Goal: Task Accomplishment & Management: Use online tool/utility

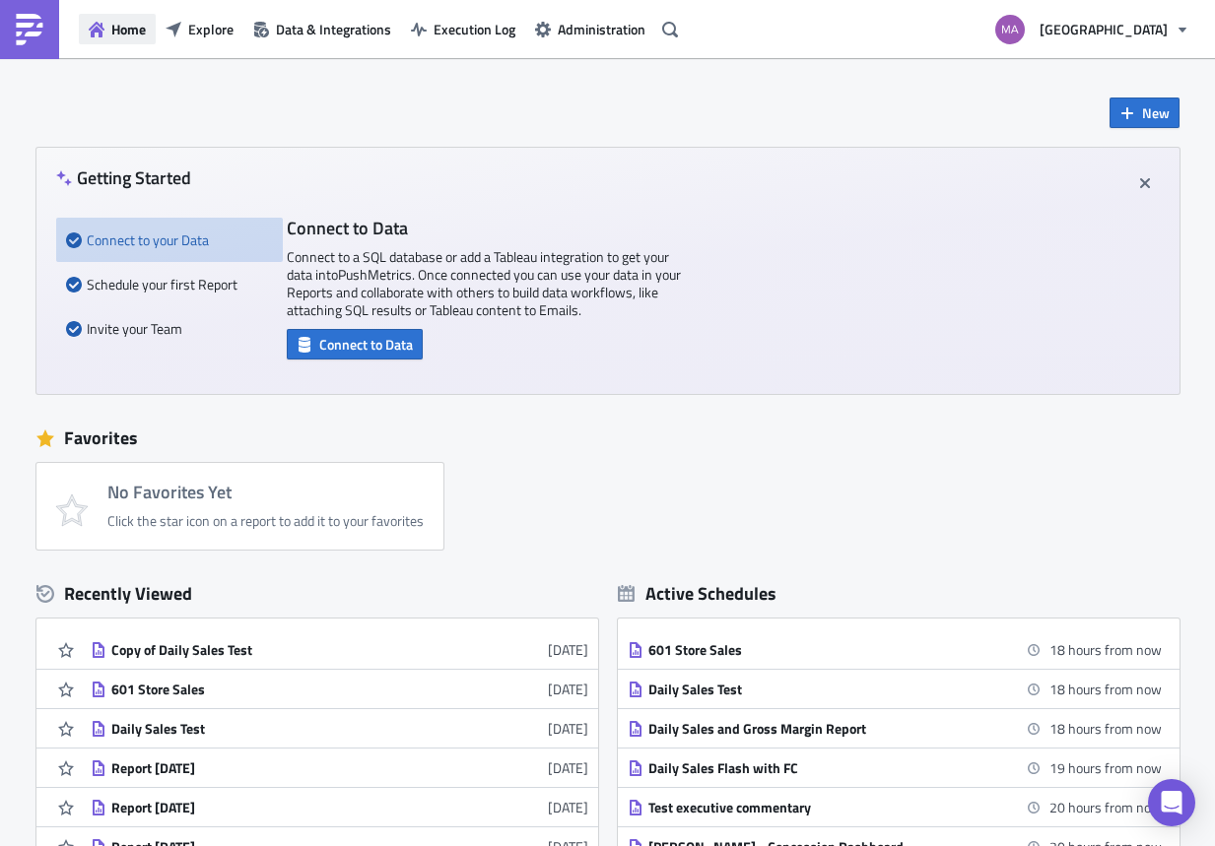
click at [148, 29] on button "Home" at bounding box center [117, 29] width 77 height 31
click at [215, 36] on span "Explore" at bounding box center [210, 29] width 45 height 21
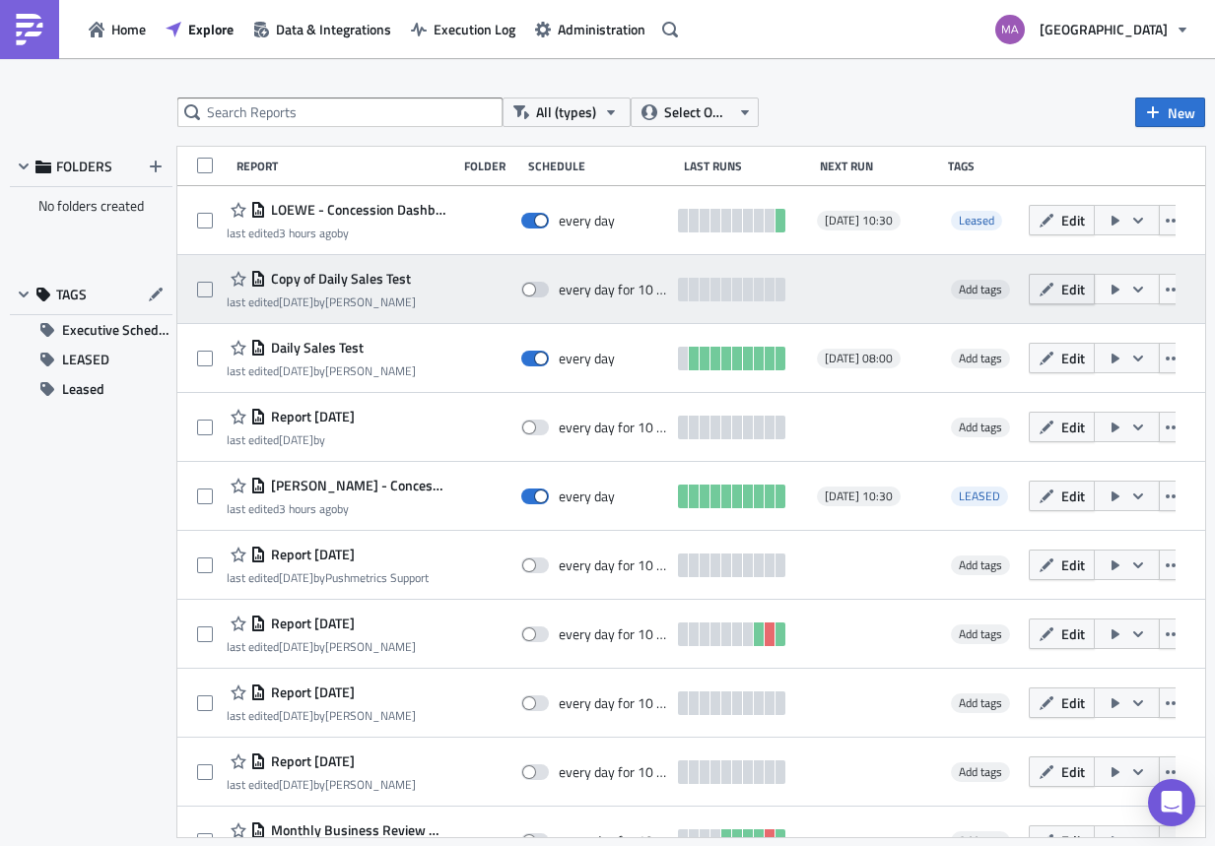
click at [1061, 289] on span "Edit" at bounding box center [1073, 289] width 24 height 21
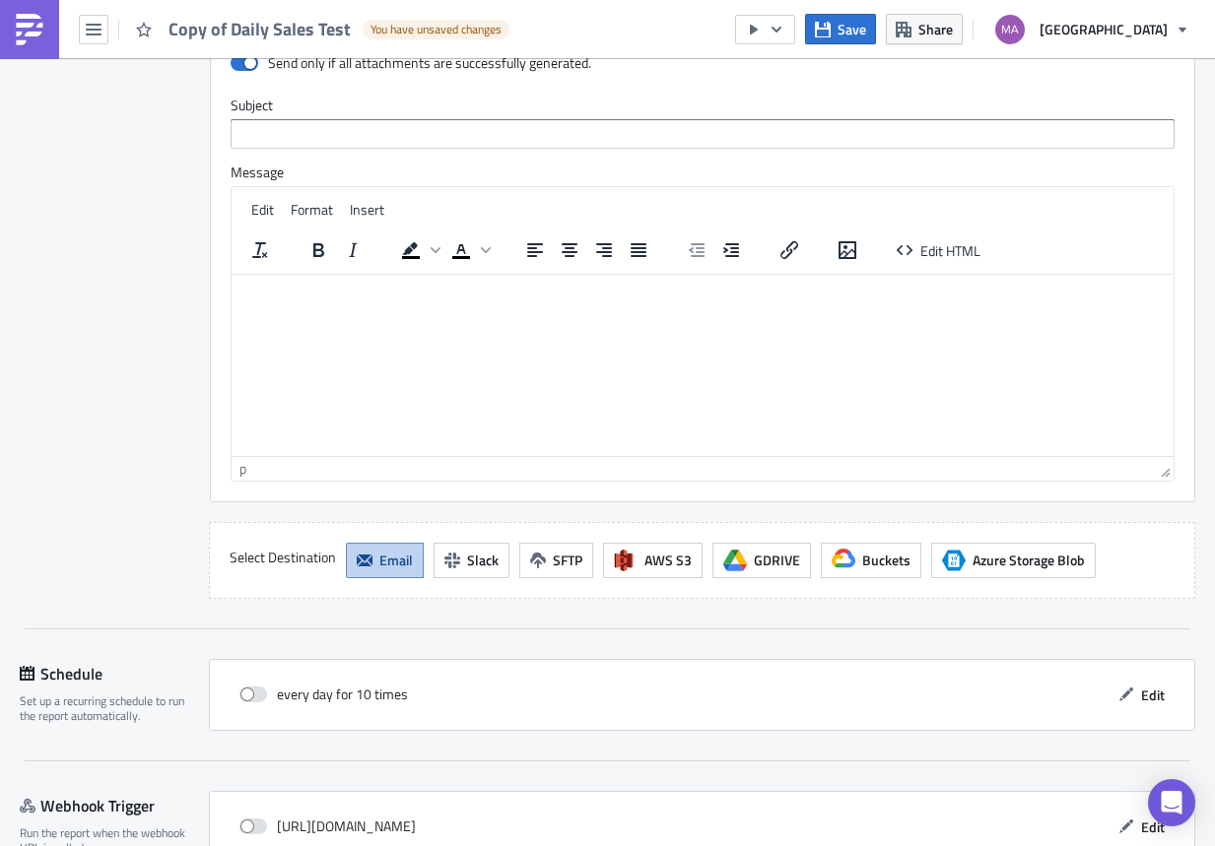
scroll to position [2182, 0]
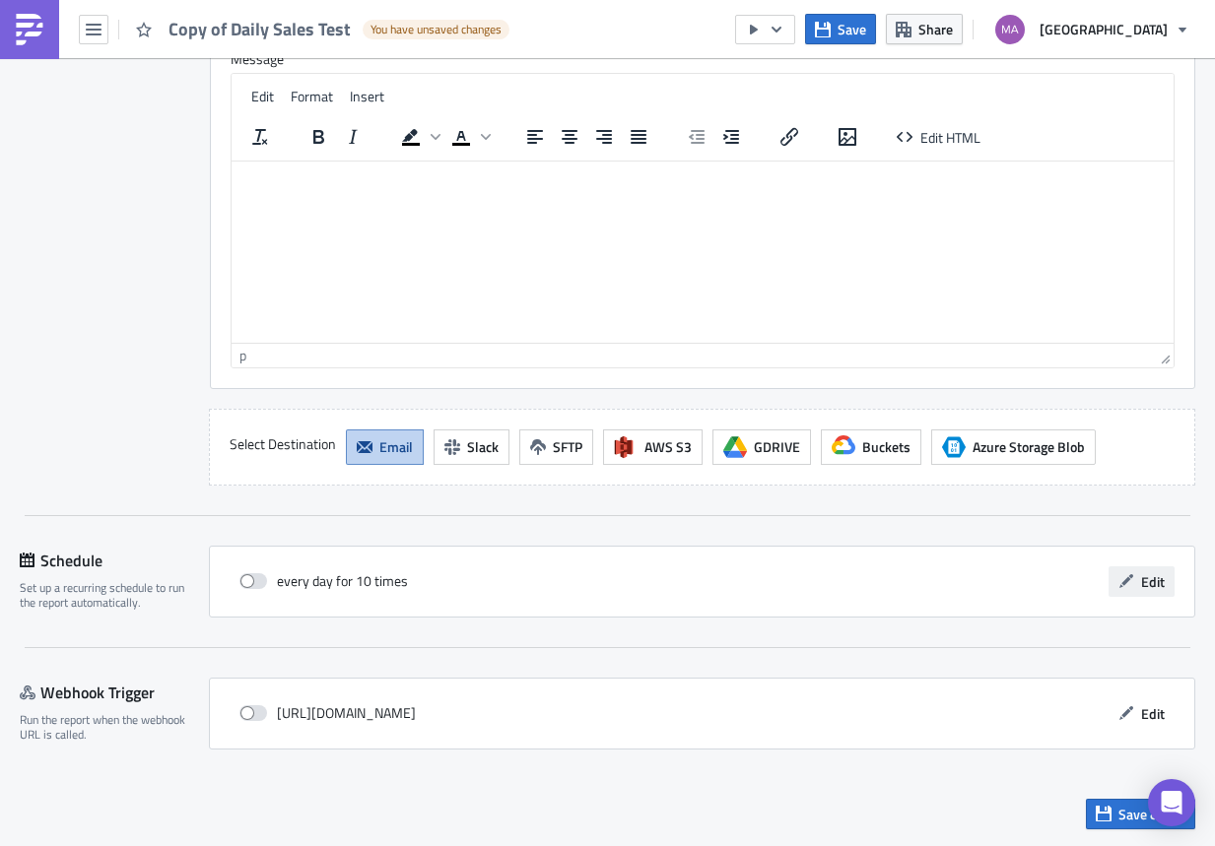
click at [1123, 579] on button "Edit" at bounding box center [1142, 582] width 66 height 31
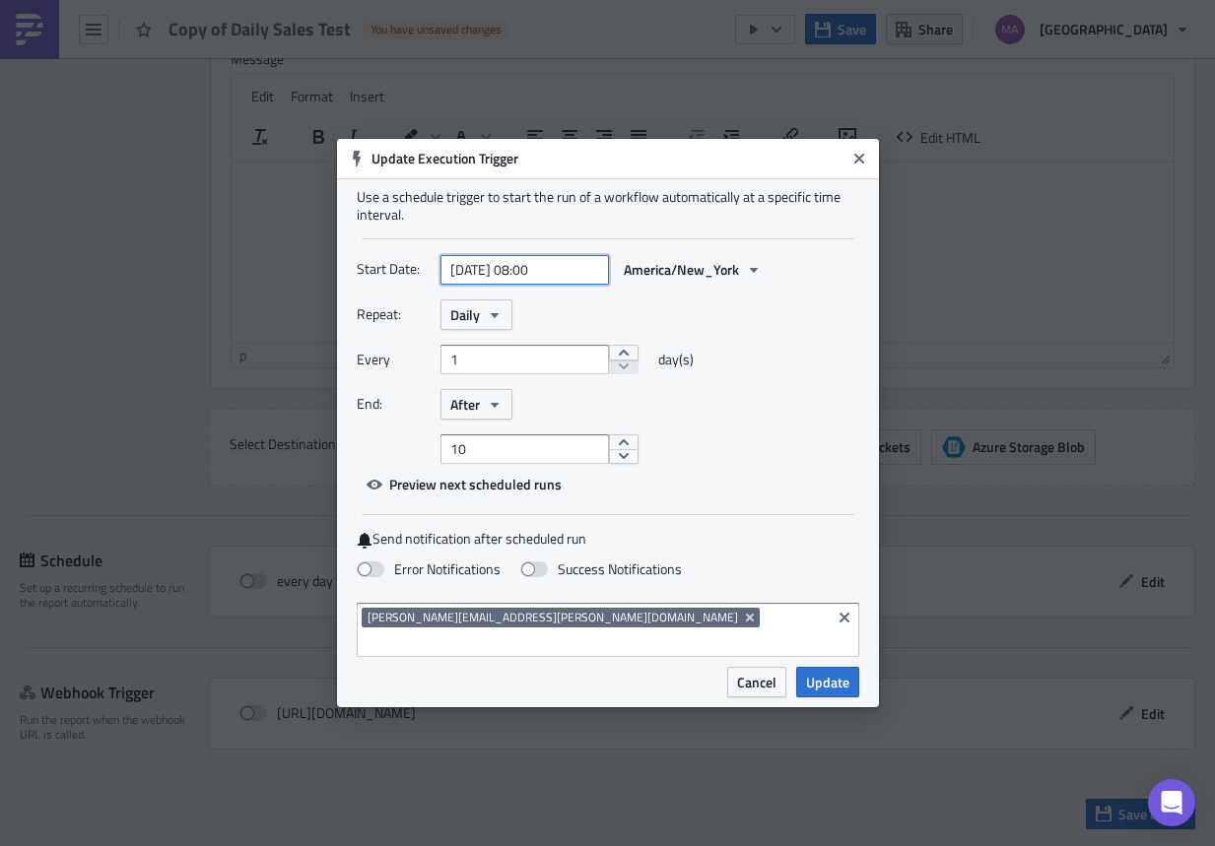
select select "7"
select select "2025"
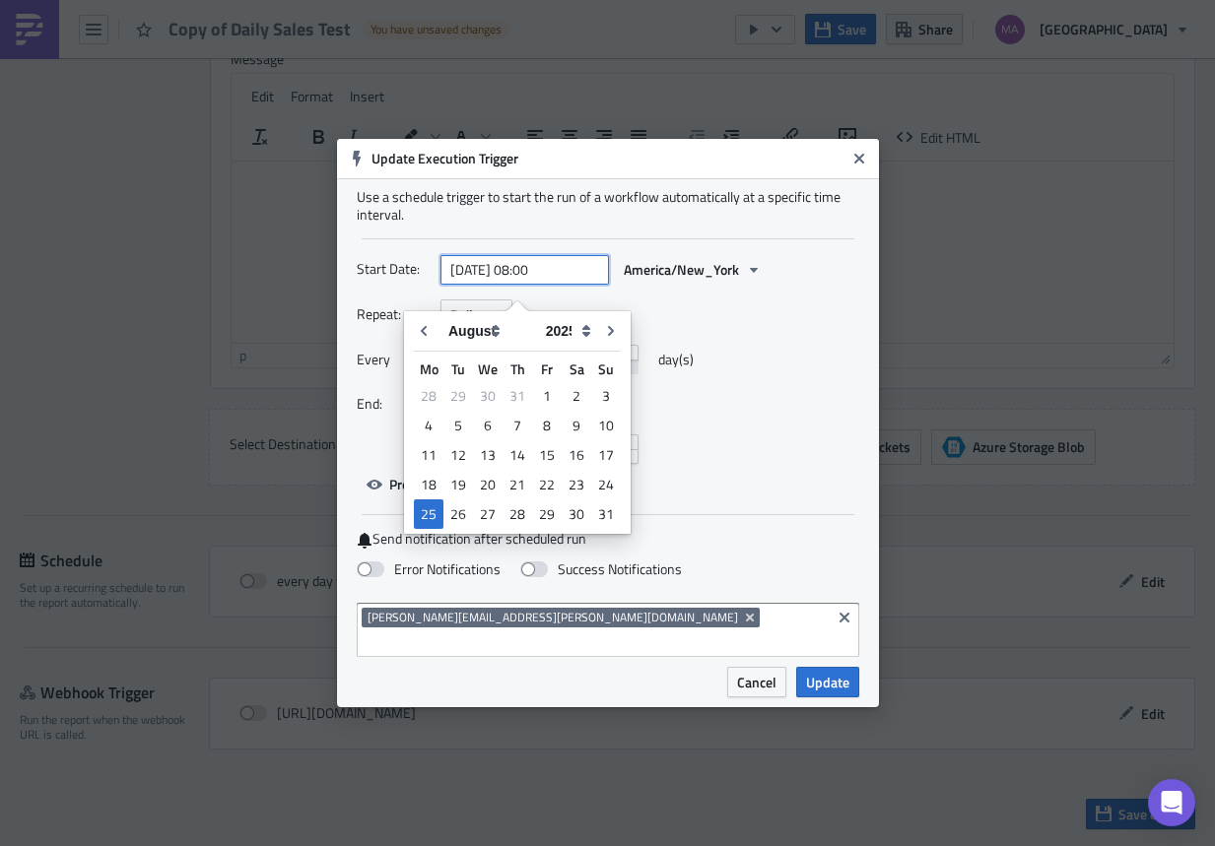
drag, startPoint x: 576, startPoint y: 281, endPoint x: 564, endPoint y: 282, distance: 12.8
click at [564, 282] on input "[DATE] 08:00" at bounding box center [524, 270] width 168 height 30
drag, startPoint x: 554, startPoint y: 283, endPoint x: 534, endPoint y: 286, distance: 19.9
click at [534, 285] on input "[DATE] 08:00" at bounding box center [524, 270] width 168 height 30
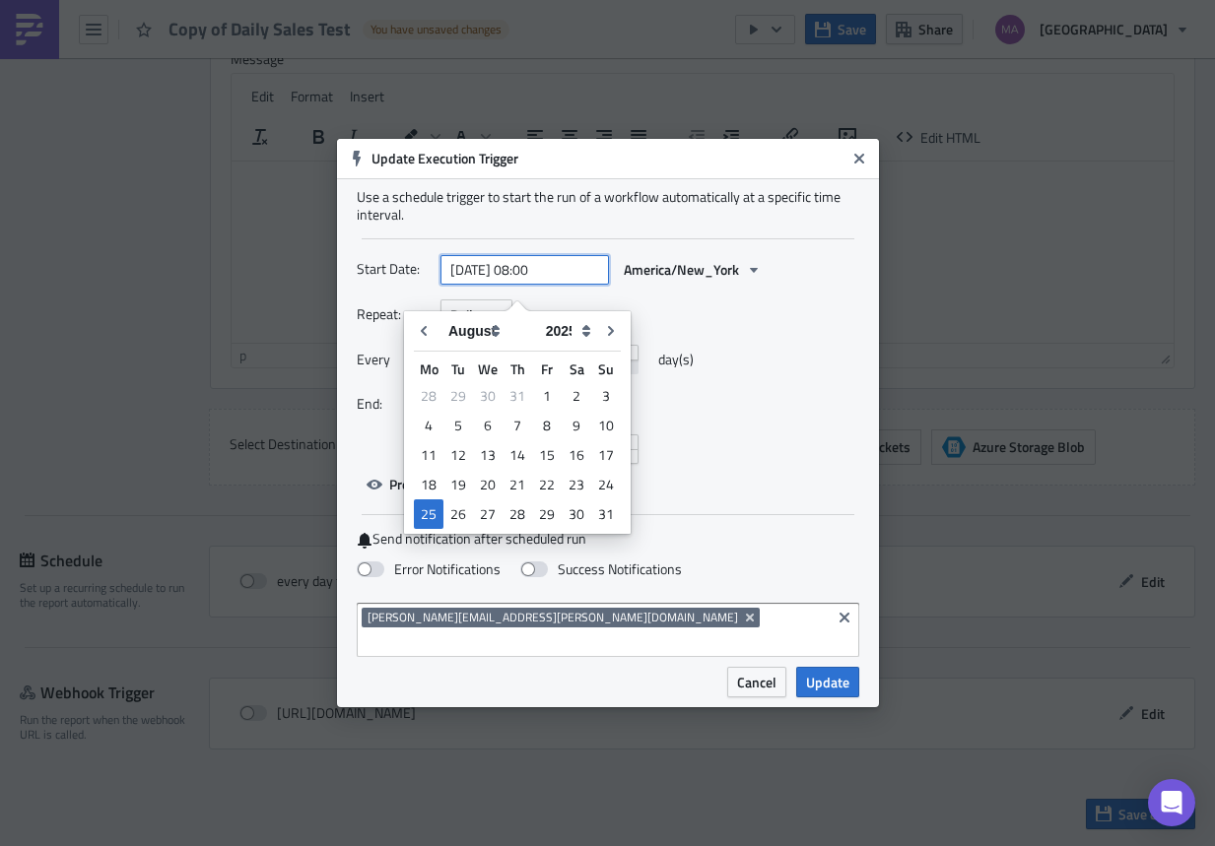
click at [532, 281] on input "[DATE] 08:00" at bounding box center [524, 270] width 168 height 30
click at [553, 285] on input "[DATE] 08:00" at bounding box center [524, 270] width 168 height 30
drag, startPoint x: 535, startPoint y: 285, endPoint x: 545, endPoint y: 283, distance: 10.0
click at [545, 283] on input "[DATE] 08:00" at bounding box center [524, 270] width 168 height 30
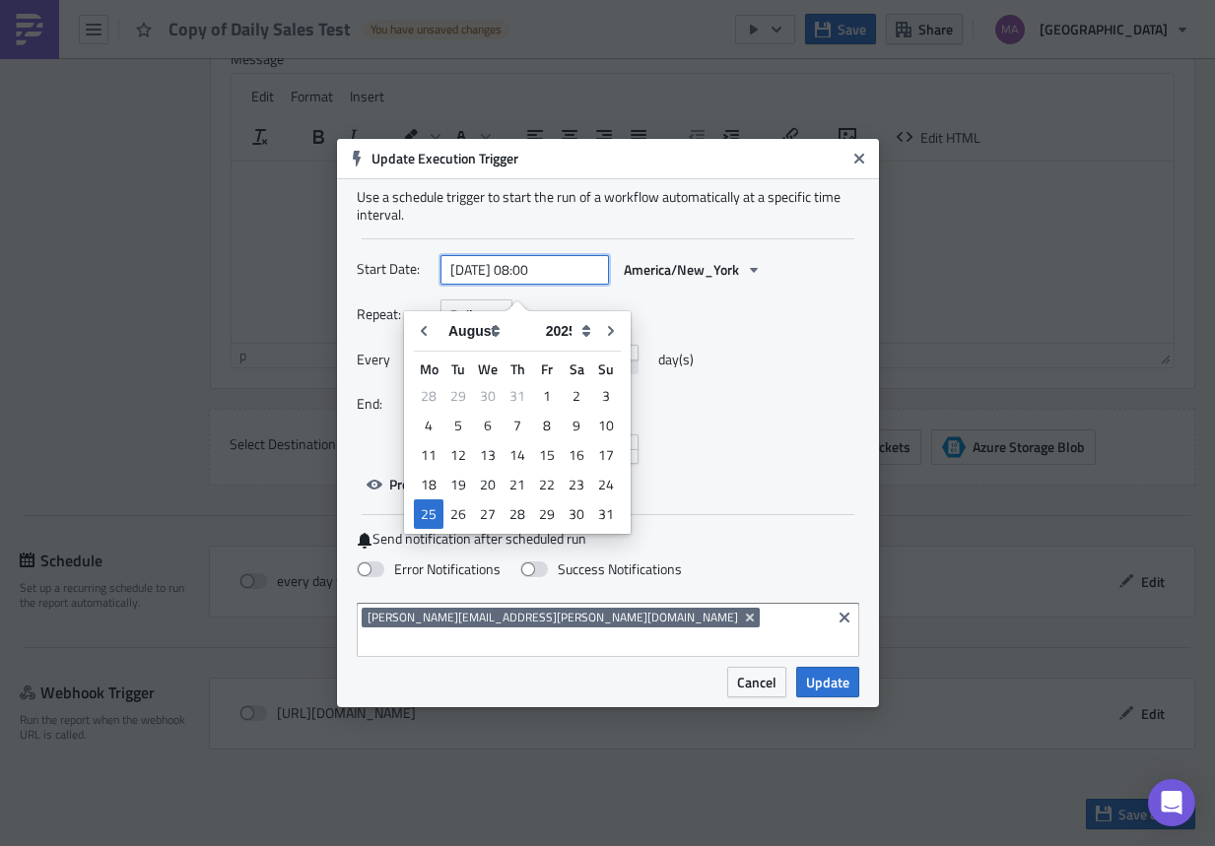
click at [538, 282] on input "[DATE] 08:00" at bounding box center [524, 270] width 168 height 30
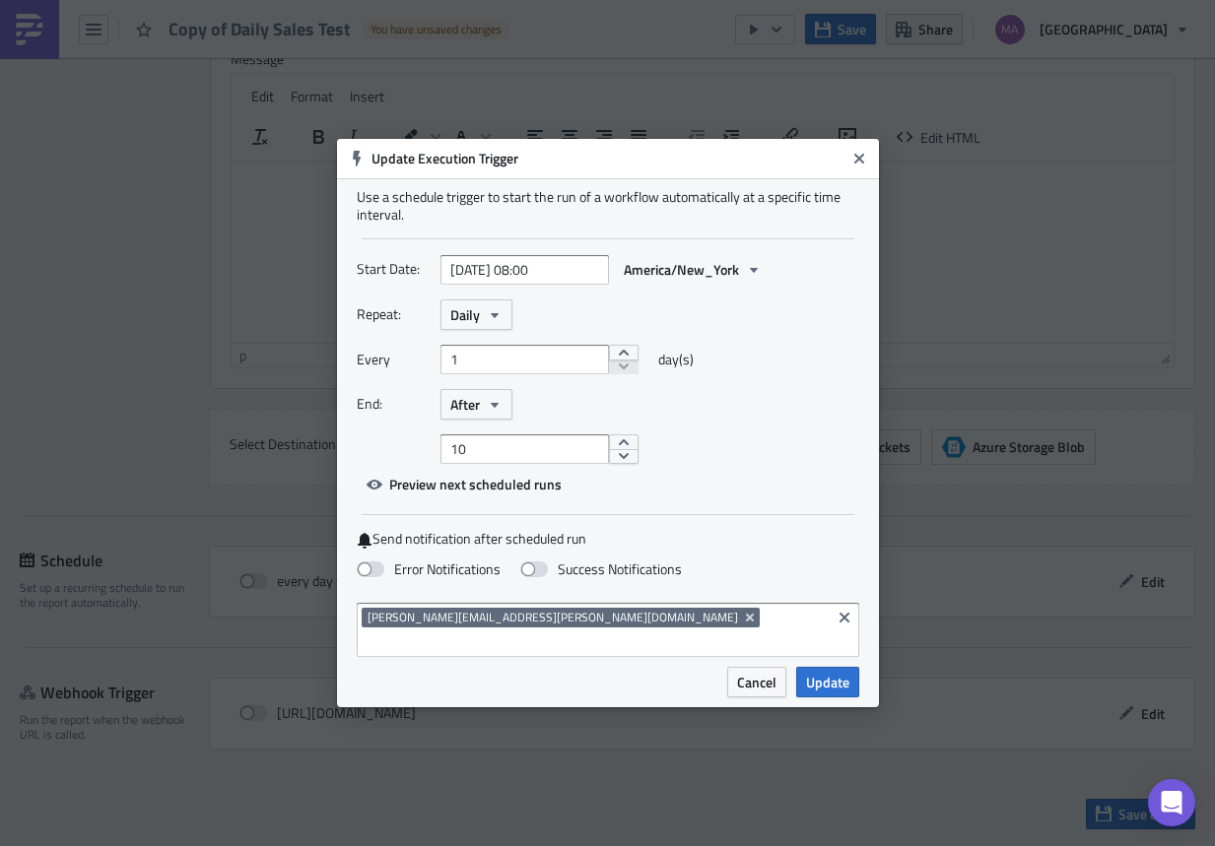
click at [365, 419] on label "End:" at bounding box center [394, 404] width 74 height 30
click at [473, 325] on span "Daily" at bounding box center [465, 314] width 30 height 21
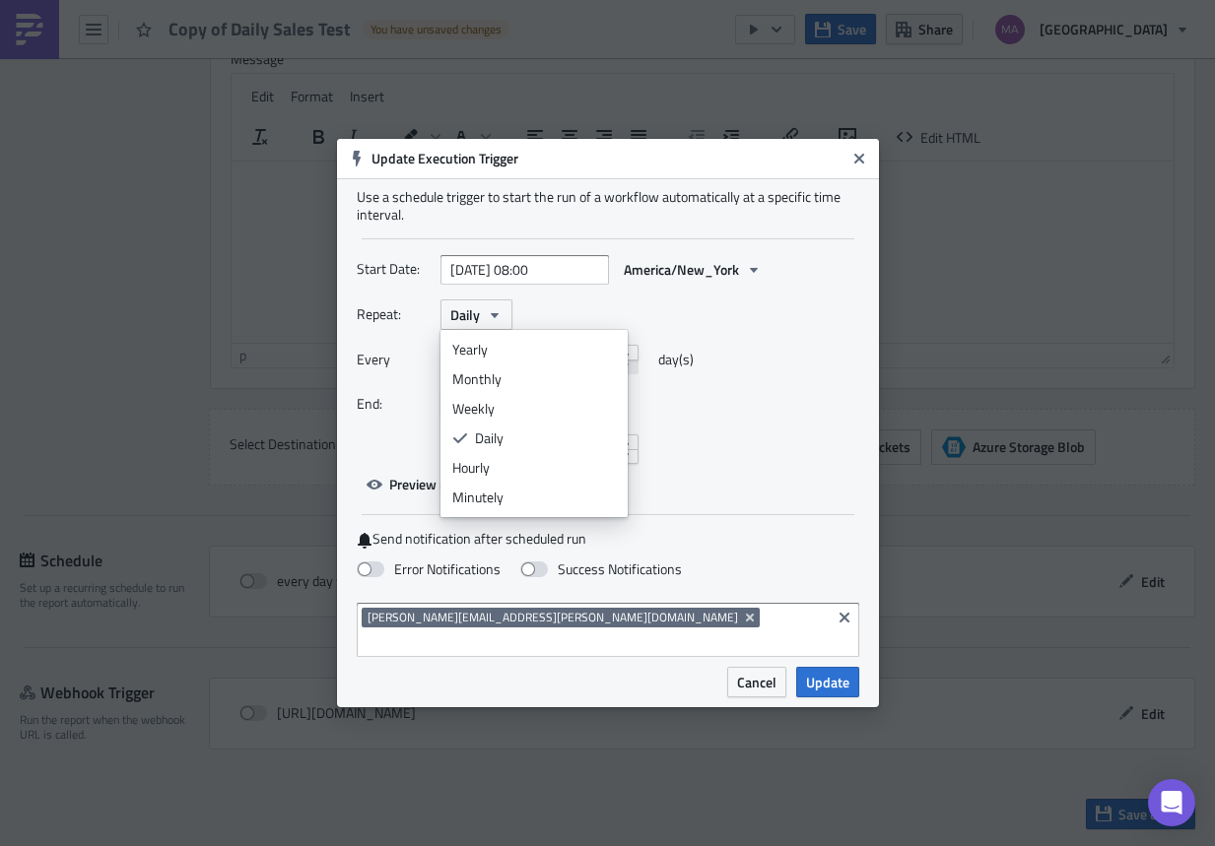
click at [608, 311] on div "Repeat: Daily Yearly Monthly Weekly Daily Hourly Minutely" at bounding box center [608, 315] width 503 height 31
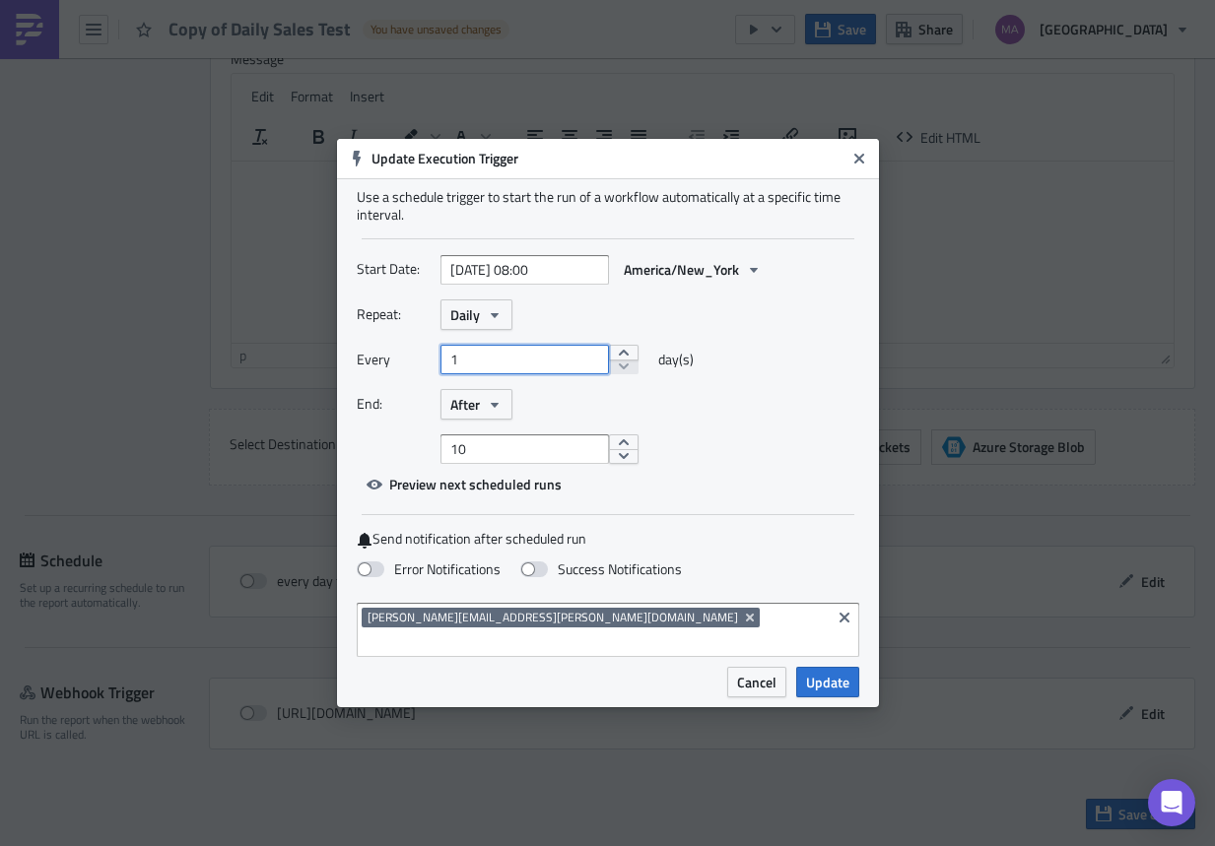
click at [527, 374] on input "1" at bounding box center [524, 360] width 168 height 30
drag, startPoint x: 486, startPoint y: 375, endPoint x: 524, endPoint y: 374, distance: 38.4
click at [524, 374] on input "1" at bounding box center [524, 360] width 168 height 30
click at [647, 323] on div "Repeat: Daily" at bounding box center [608, 315] width 503 height 31
click at [769, 673] on span "Cancel" at bounding box center [756, 682] width 39 height 21
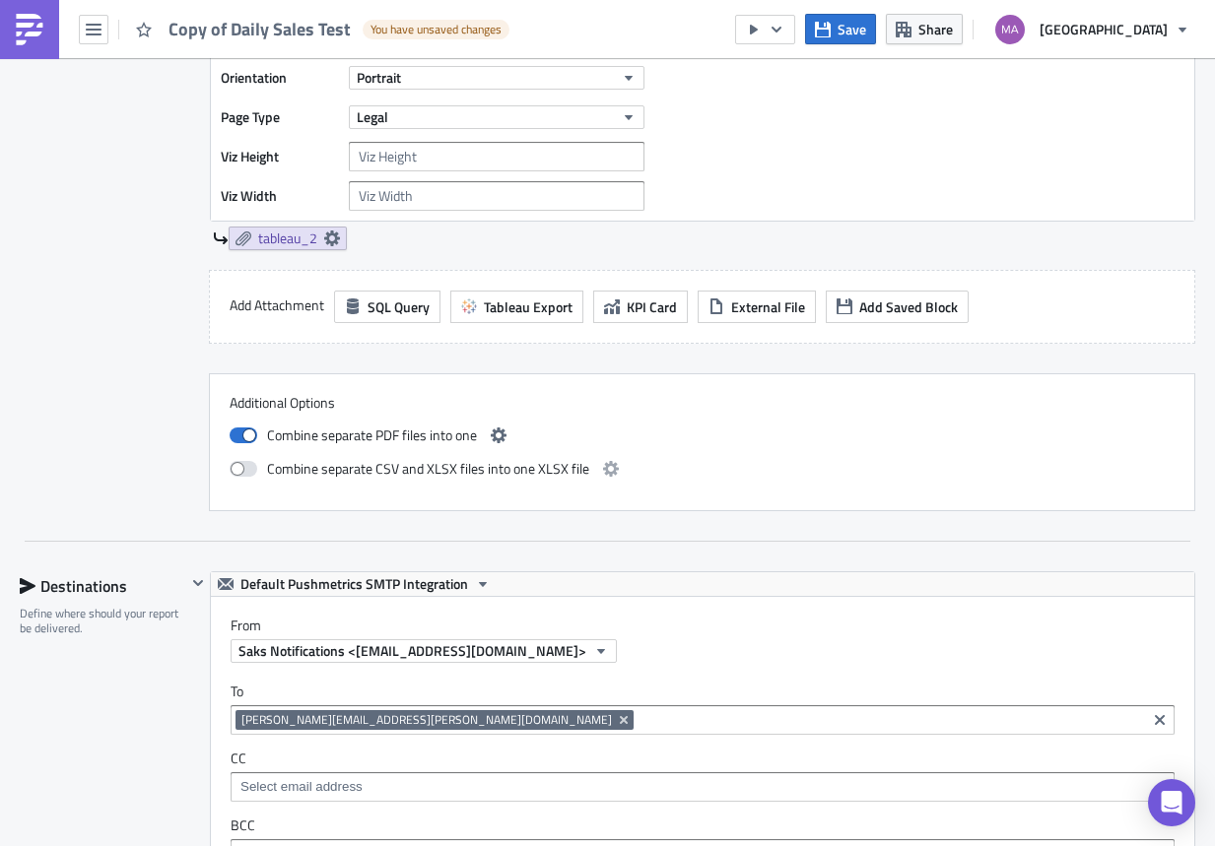
scroll to position [706, 0]
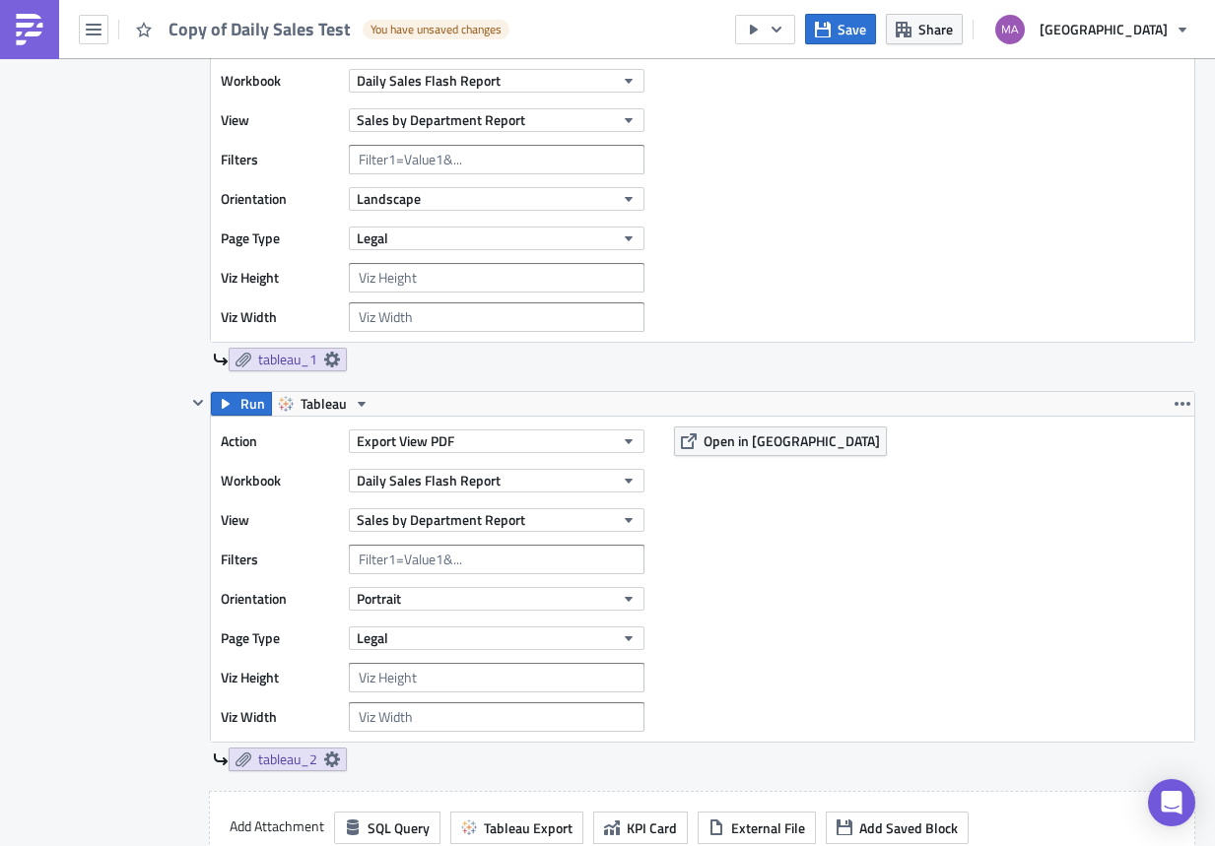
click at [34, 46] on link at bounding box center [29, 29] width 59 height 59
